Goal: Check status: Check status

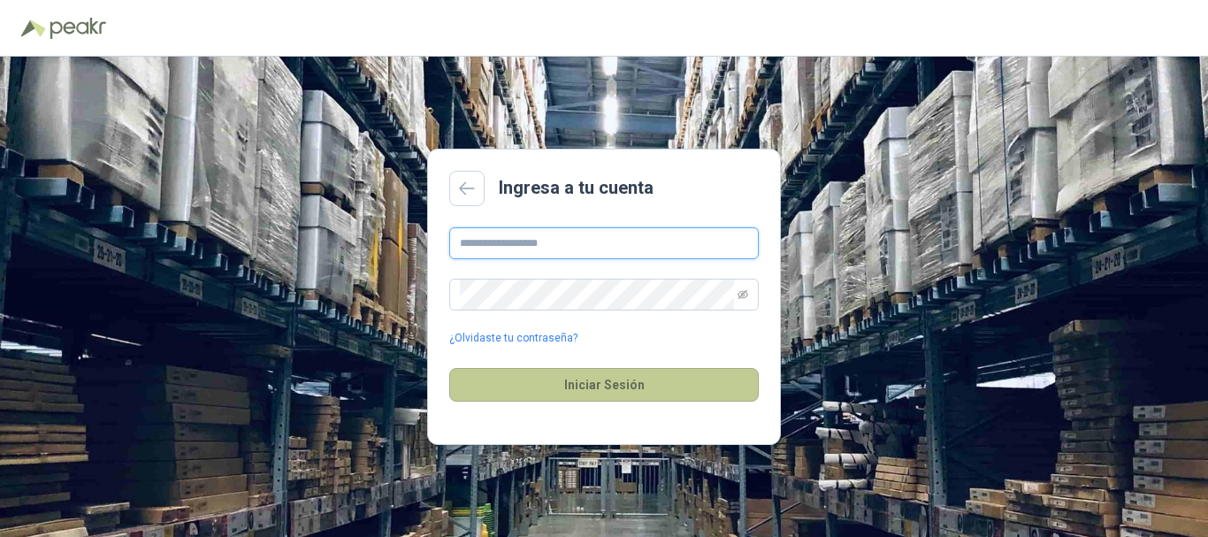
type input "**********"
click at [546, 382] on button "Iniciar Sesión" at bounding box center [603, 385] width 309 height 34
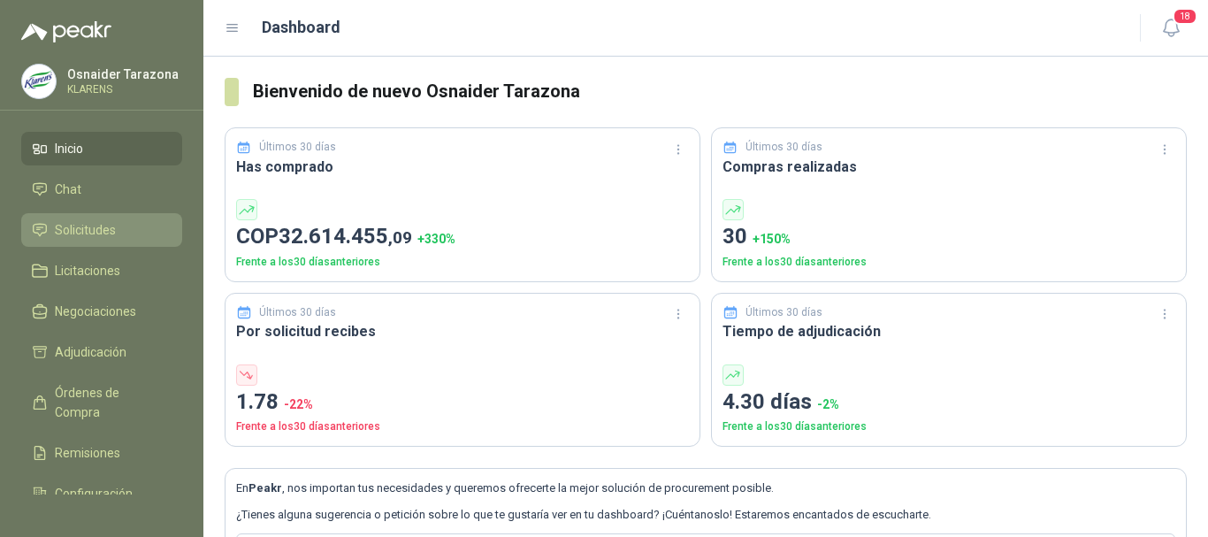
click at [102, 234] on span "Solicitudes" at bounding box center [85, 229] width 61 height 19
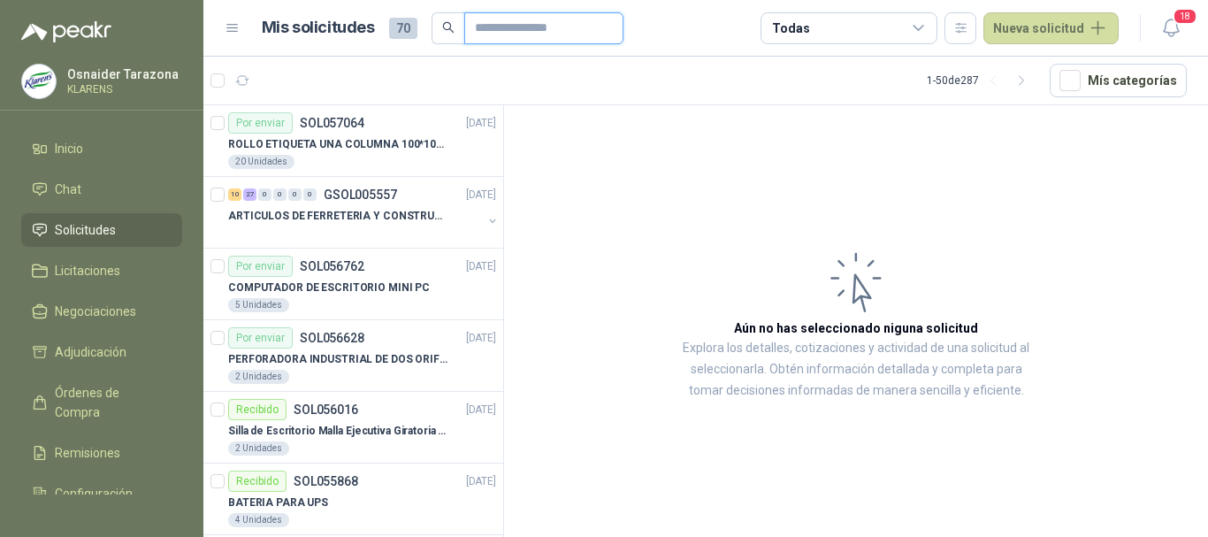
click at [497, 41] on input "text" at bounding box center [537, 28] width 124 height 30
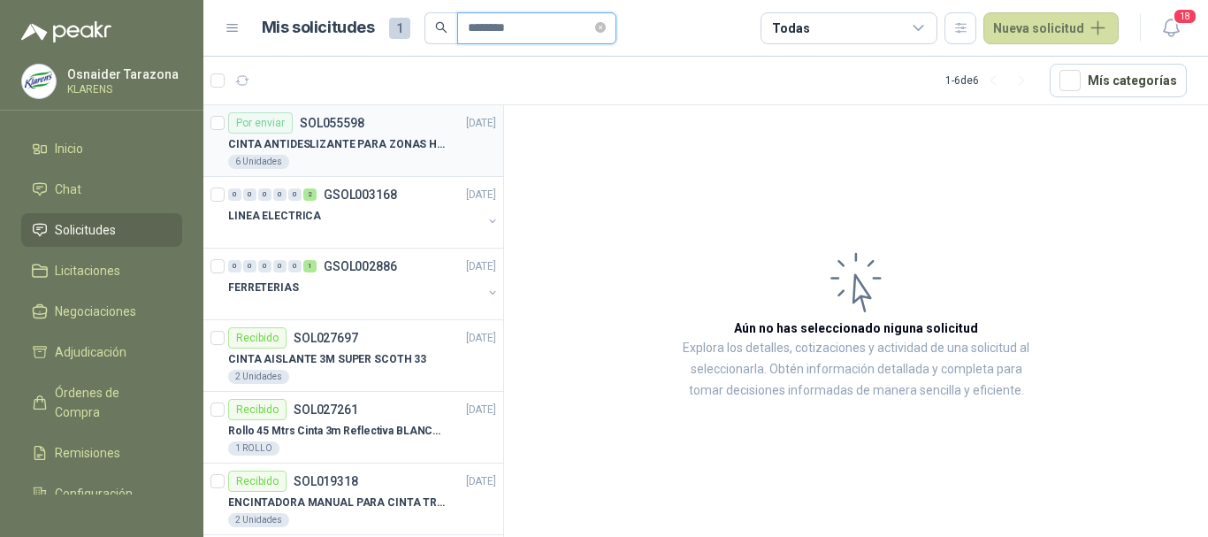
type input "********"
click at [401, 143] on p "CINTA ANTIDESLIZANTE PARA ZONAS HUMEDAS" at bounding box center [338, 144] width 220 height 17
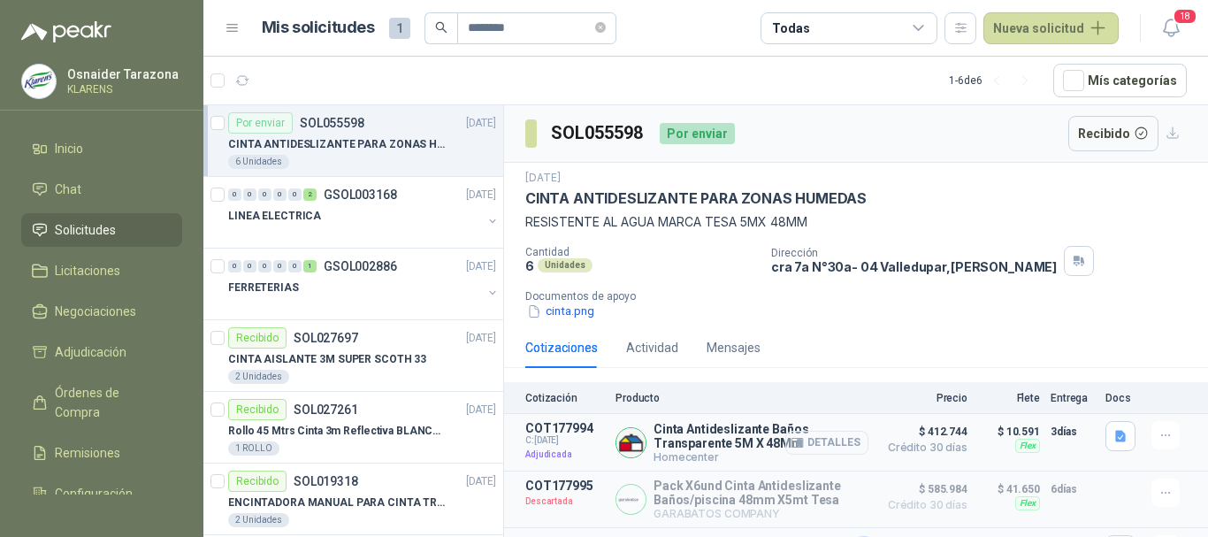
click at [824, 438] on button "Detalles" at bounding box center [826, 443] width 83 height 24
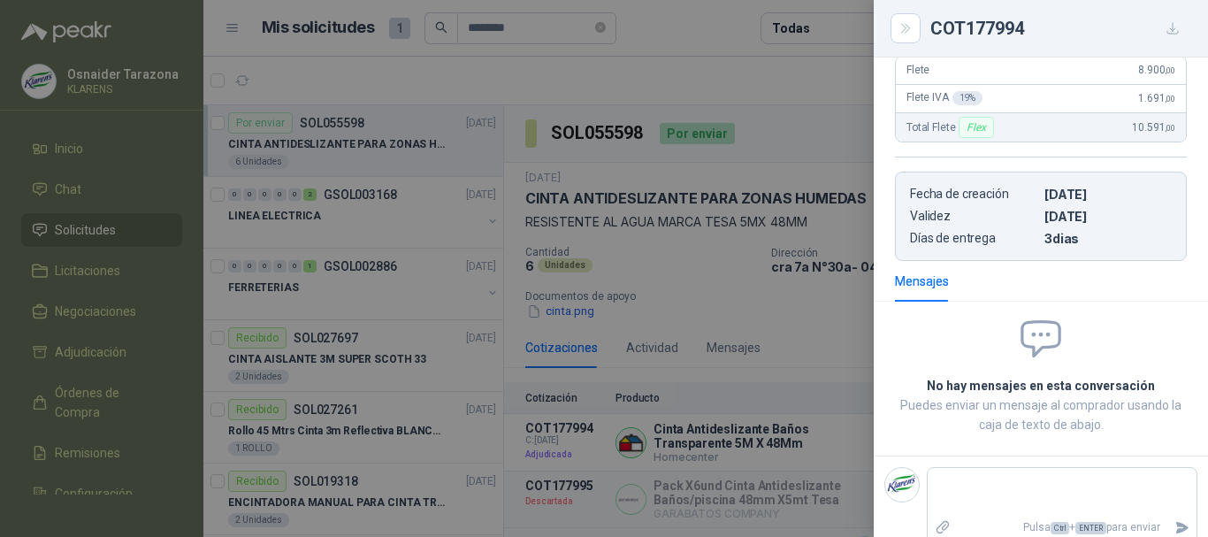
scroll to position [371, 0]
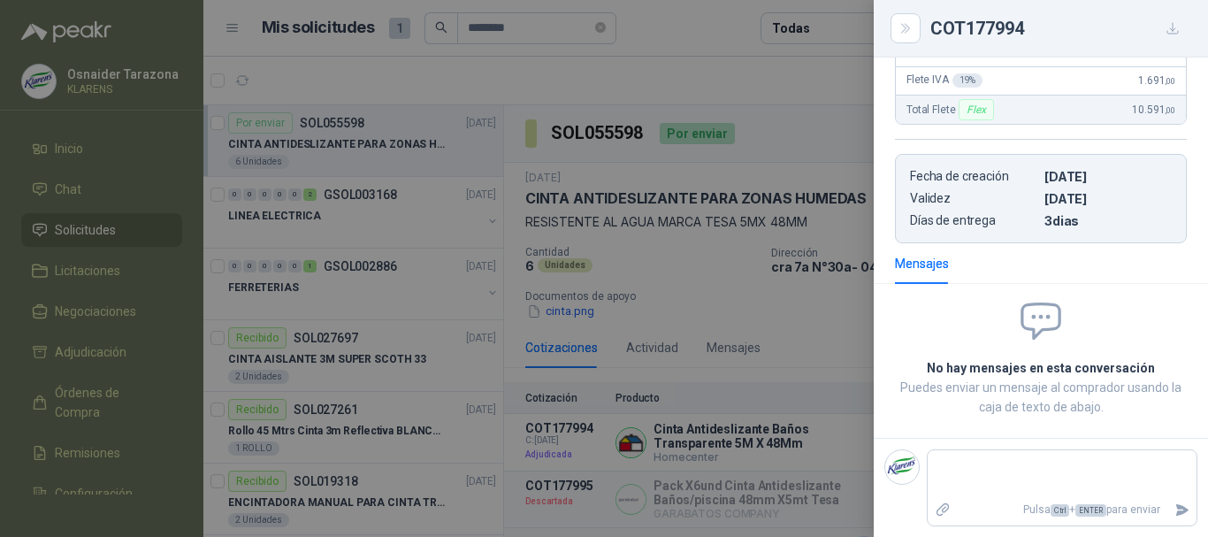
click at [800, 314] on div at bounding box center [604, 268] width 1208 height 537
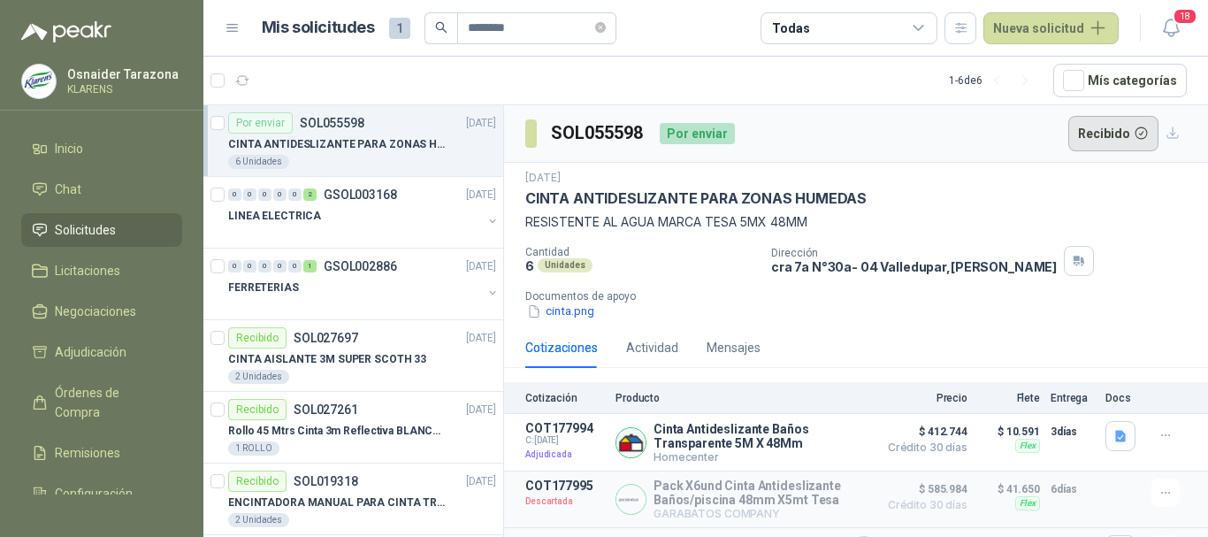
click at [1093, 132] on button "Recibido" at bounding box center [1113, 133] width 91 height 35
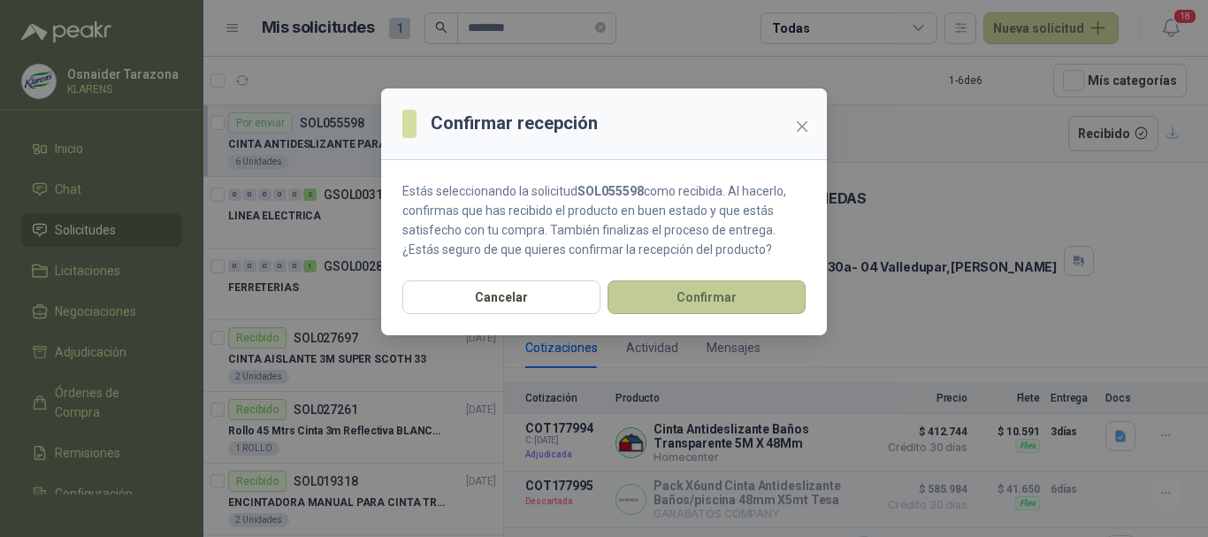
click at [727, 291] on button "Confirmar" at bounding box center [706, 297] width 198 height 34
